Goal: Go to known website: Access a specific website the user already knows

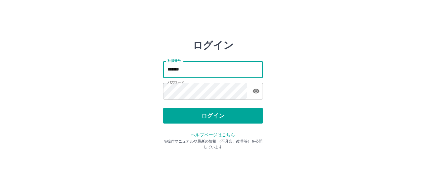
type input "*******"
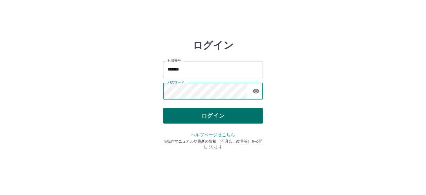
click at [184, 111] on button "ログイン" at bounding box center [213, 116] width 100 height 16
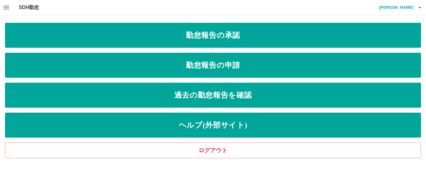
click at [11, 7] on button "button" at bounding box center [6, 7] width 12 height 15
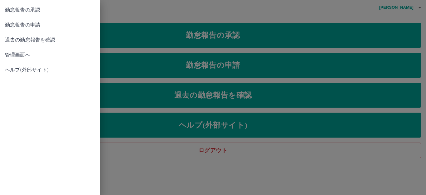
click at [17, 56] on span "管理画面へ" at bounding box center [50, 54] width 90 height 7
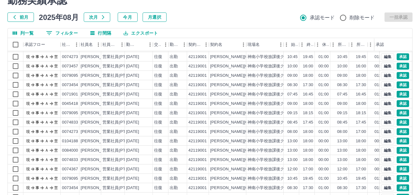
scroll to position [69, 0]
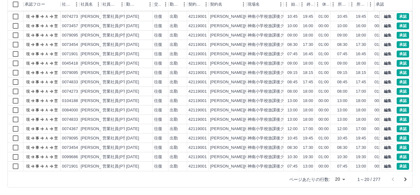
click at [408, 178] on icon "次のページへ" at bounding box center [405, 178] width 7 height 7
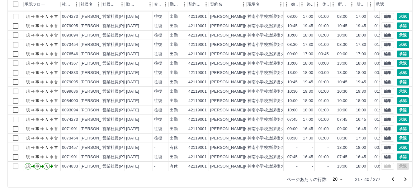
click at [395, 180] on icon "前のページへ" at bounding box center [392, 178] width 7 height 7
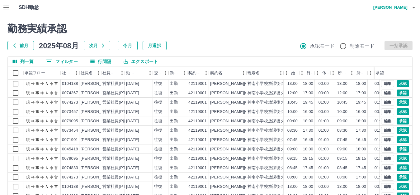
scroll to position [0, 0]
